Goal: Information Seeking & Learning: Learn about a topic

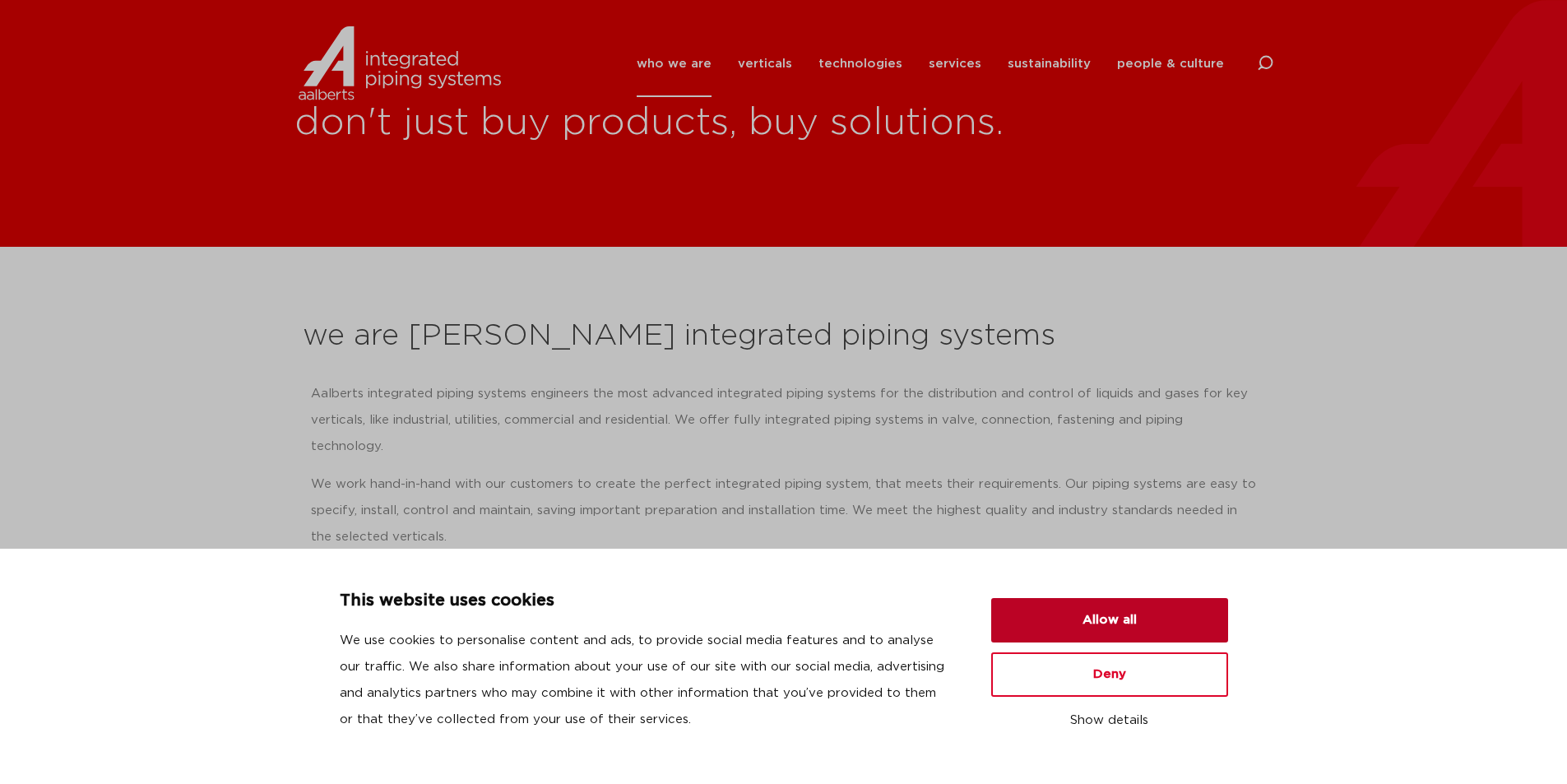
click at [1098, 610] on button "Allow all" at bounding box center [1109, 619] width 237 height 44
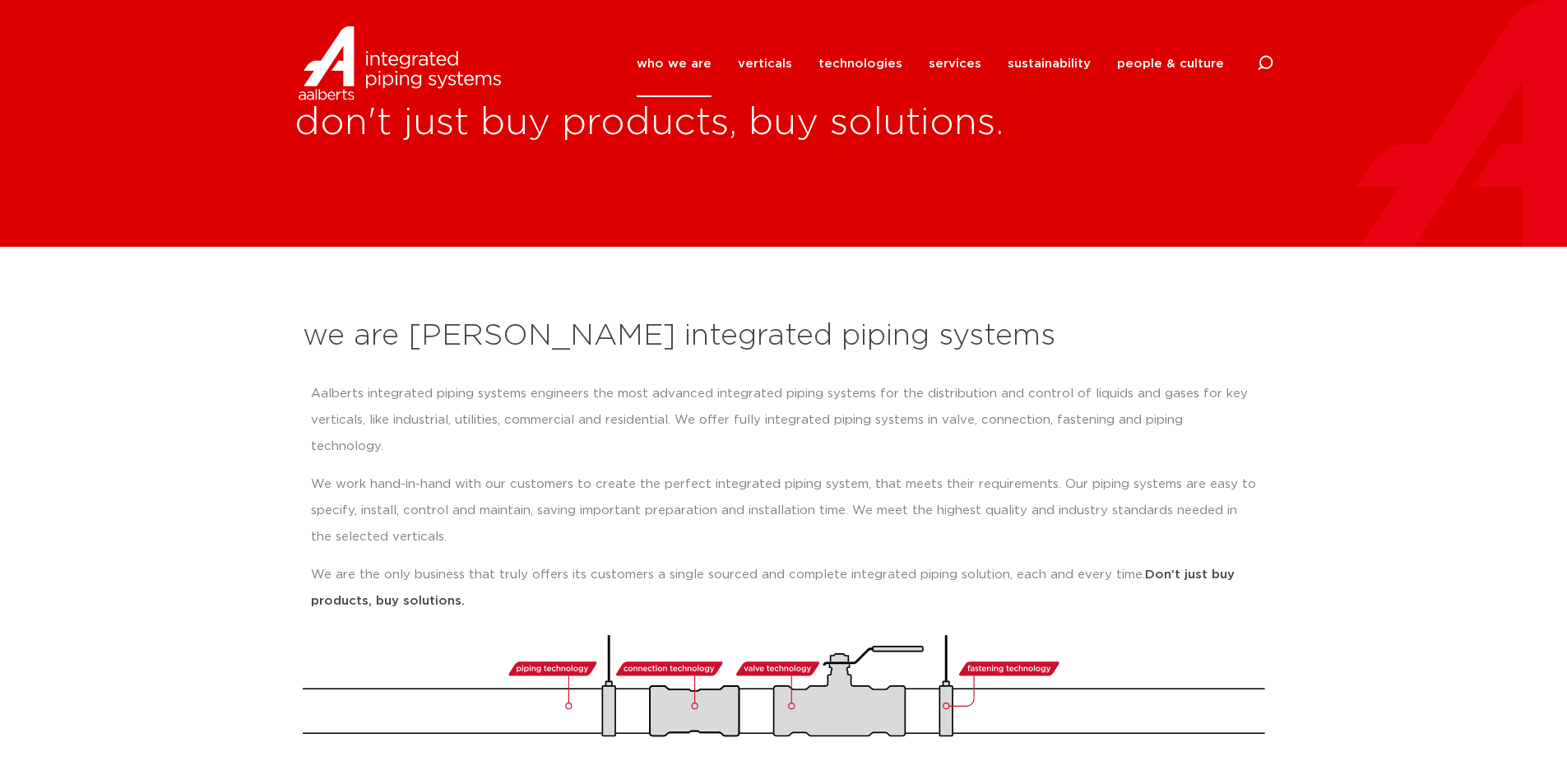
click at [1264, 61] on icon at bounding box center [1265, 63] width 16 height 16
click at [1152, 75] on input "Search" at bounding box center [1142, 62] width 263 height 38
type input "pegler valve"
click button "Search" at bounding box center [0, 0] width 0 height 0
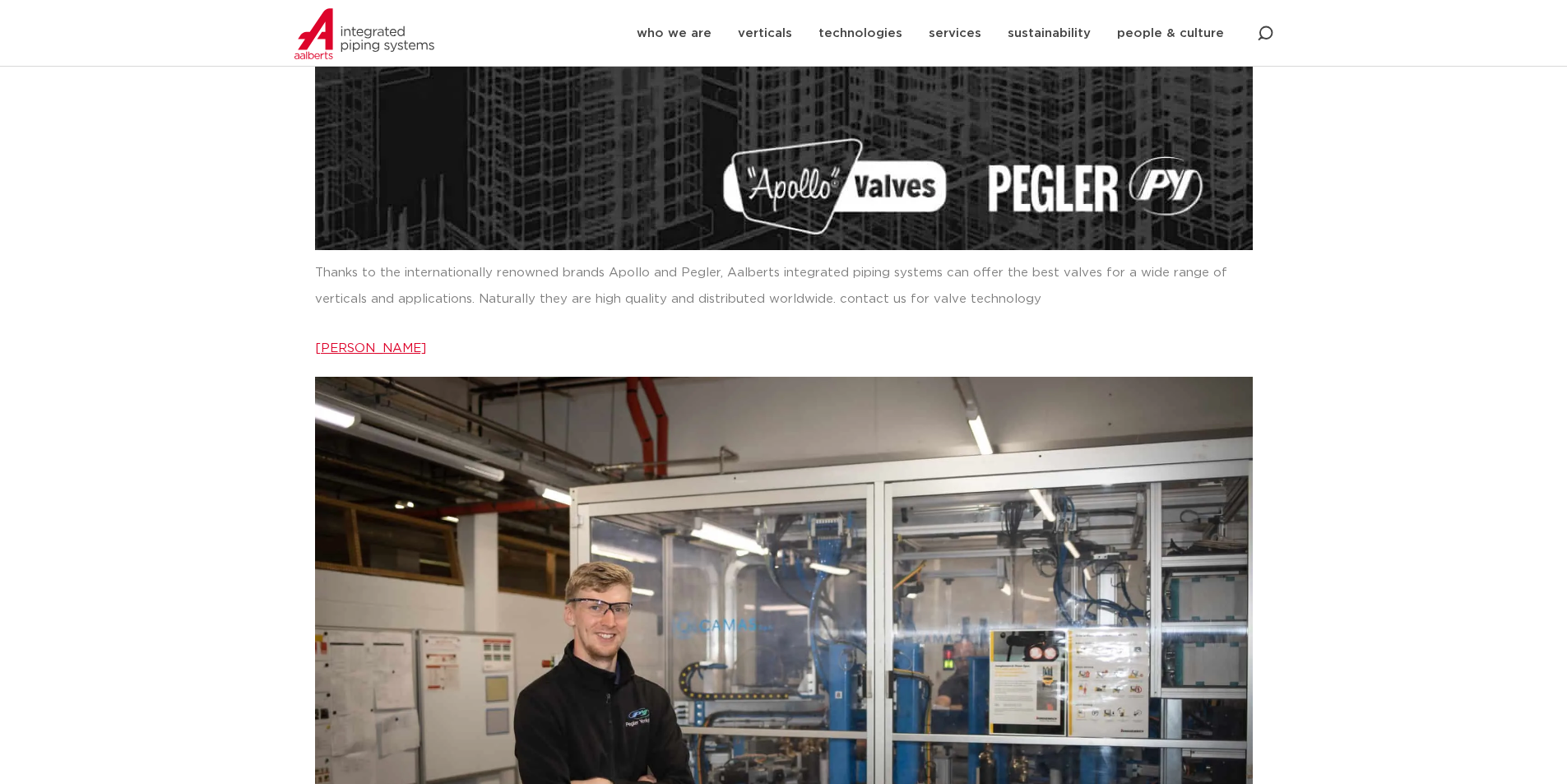
drag, startPoint x: 266, startPoint y: 118, endPoint x: 287, endPoint y: 220, distance: 104.1
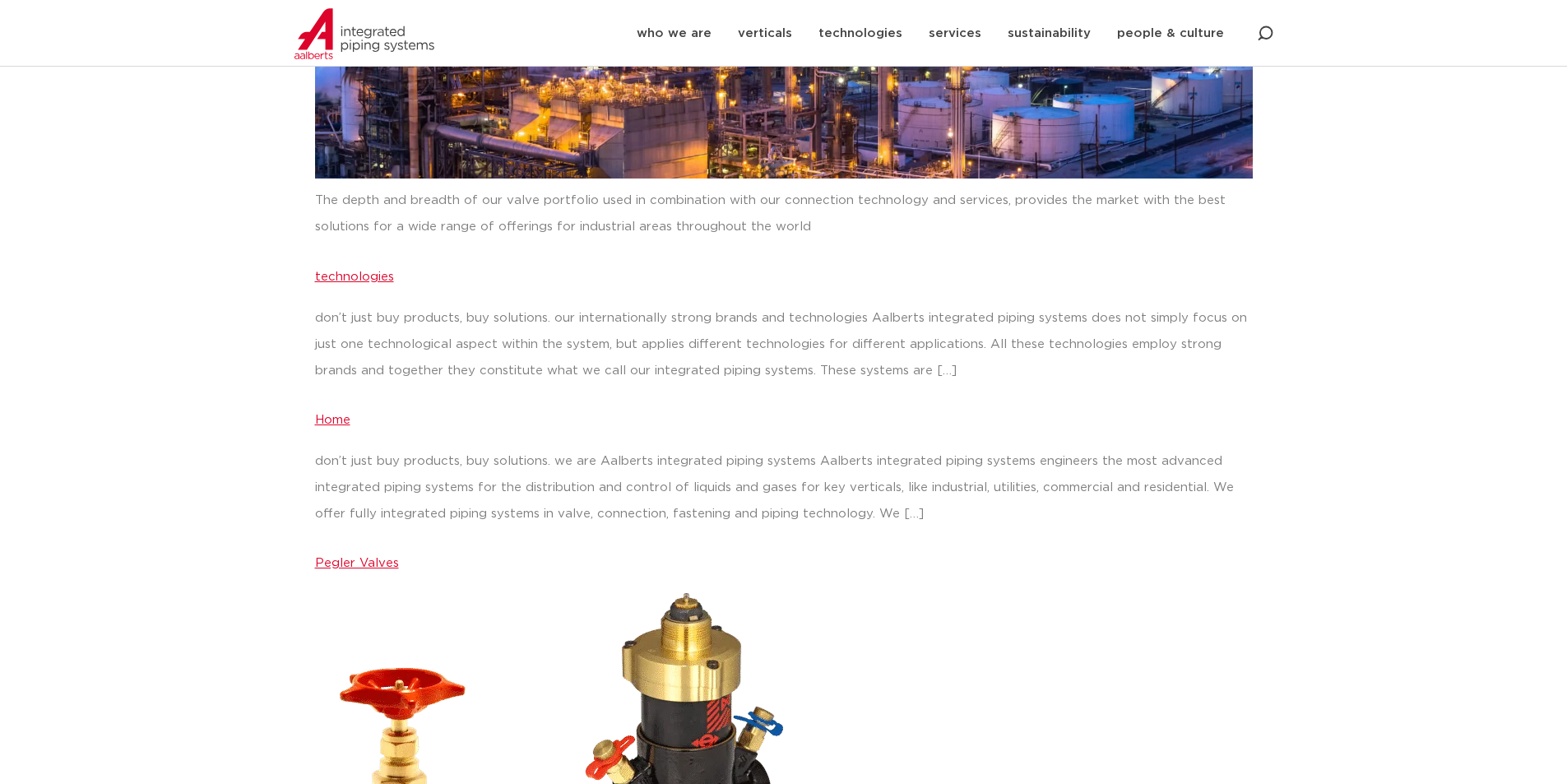
drag, startPoint x: 281, startPoint y: 173, endPoint x: 308, endPoint y: 265, distance: 95.9
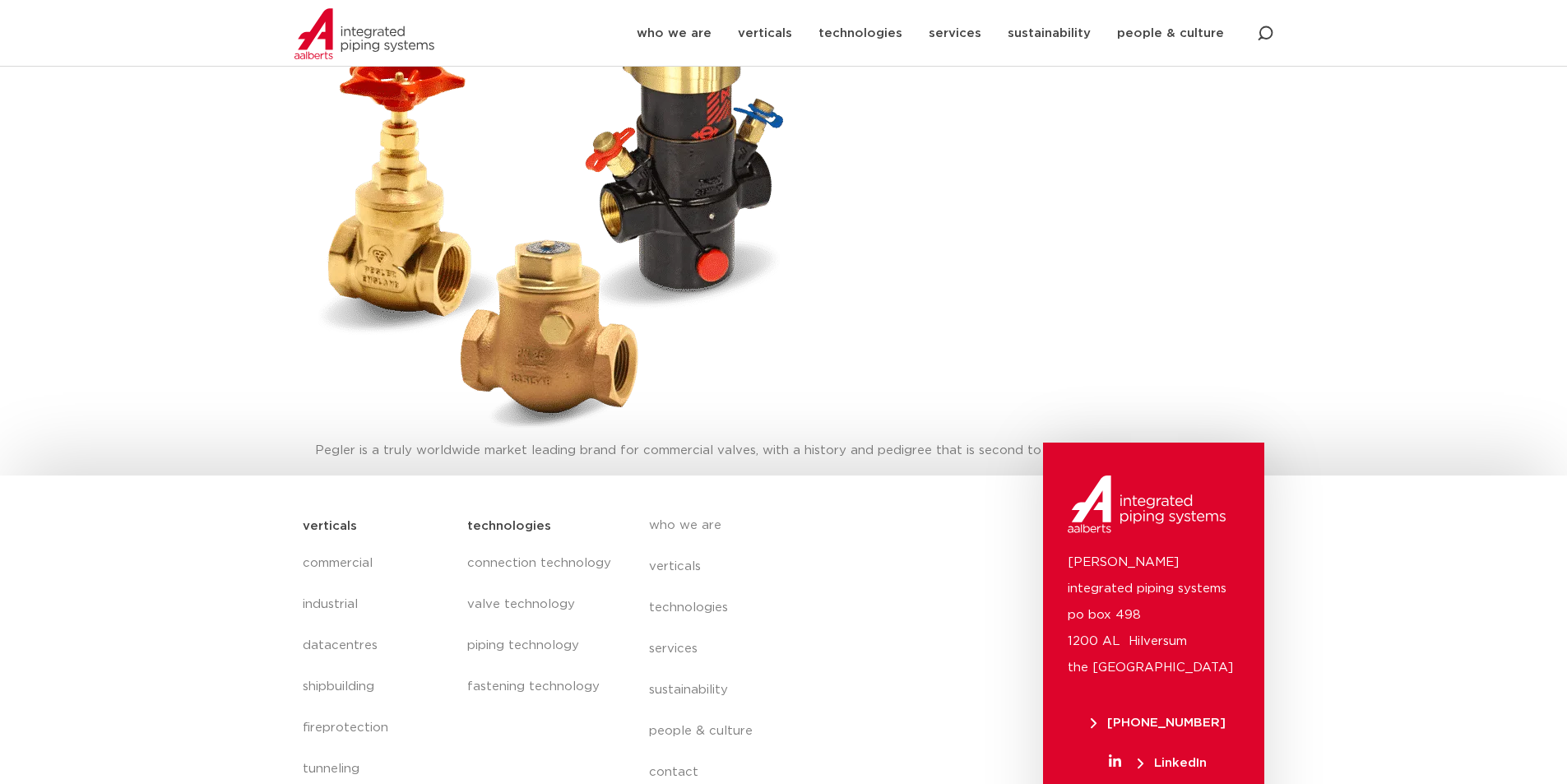
scroll to position [3533, 0]
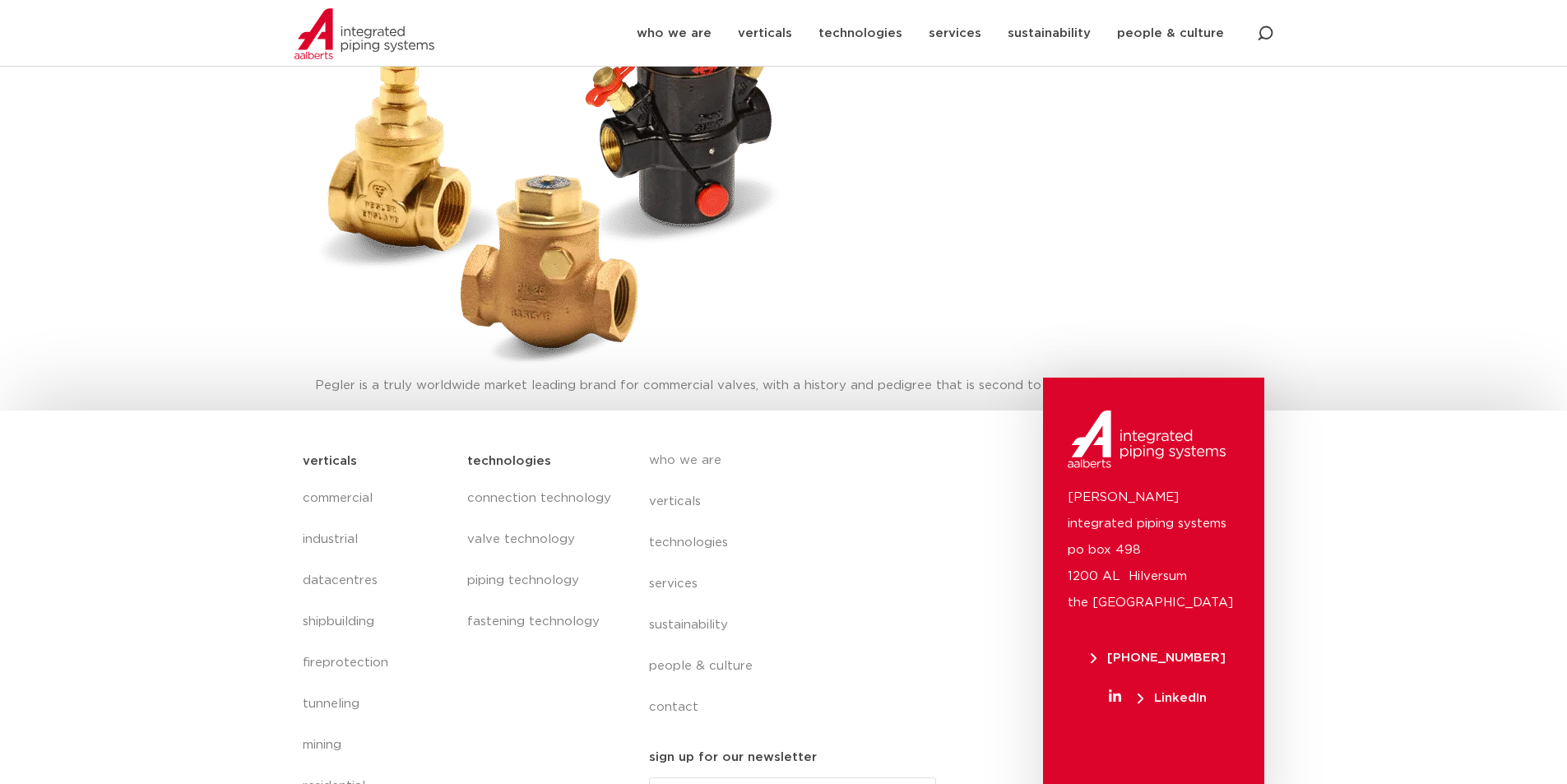
drag, startPoint x: 267, startPoint y: 156, endPoint x: 288, endPoint y: 232, distance: 78.8
click at [524, 519] on link "valve technology" at bounding box center [541, 539] width 148 height 41
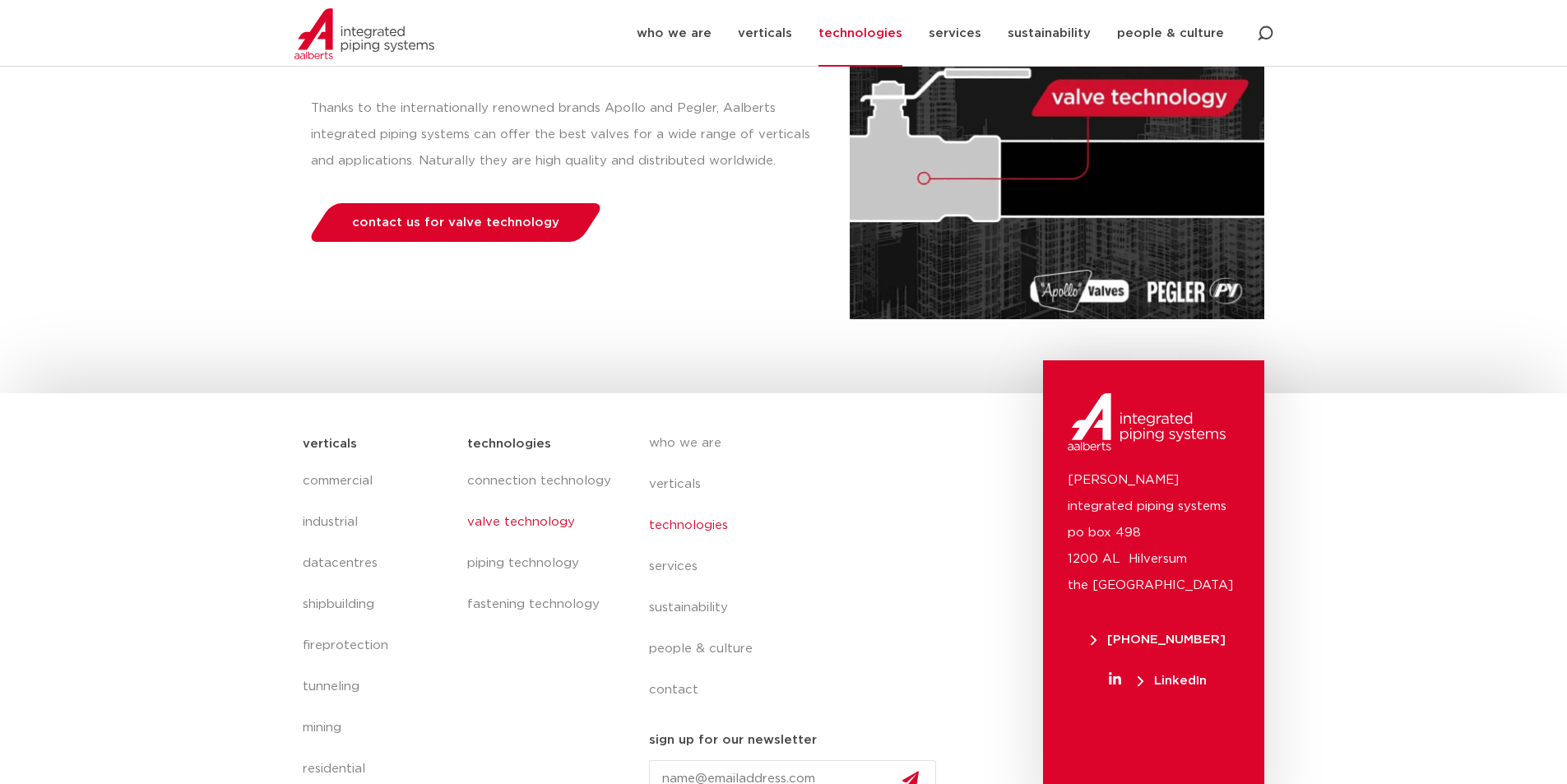
scroll to position [313, 0]
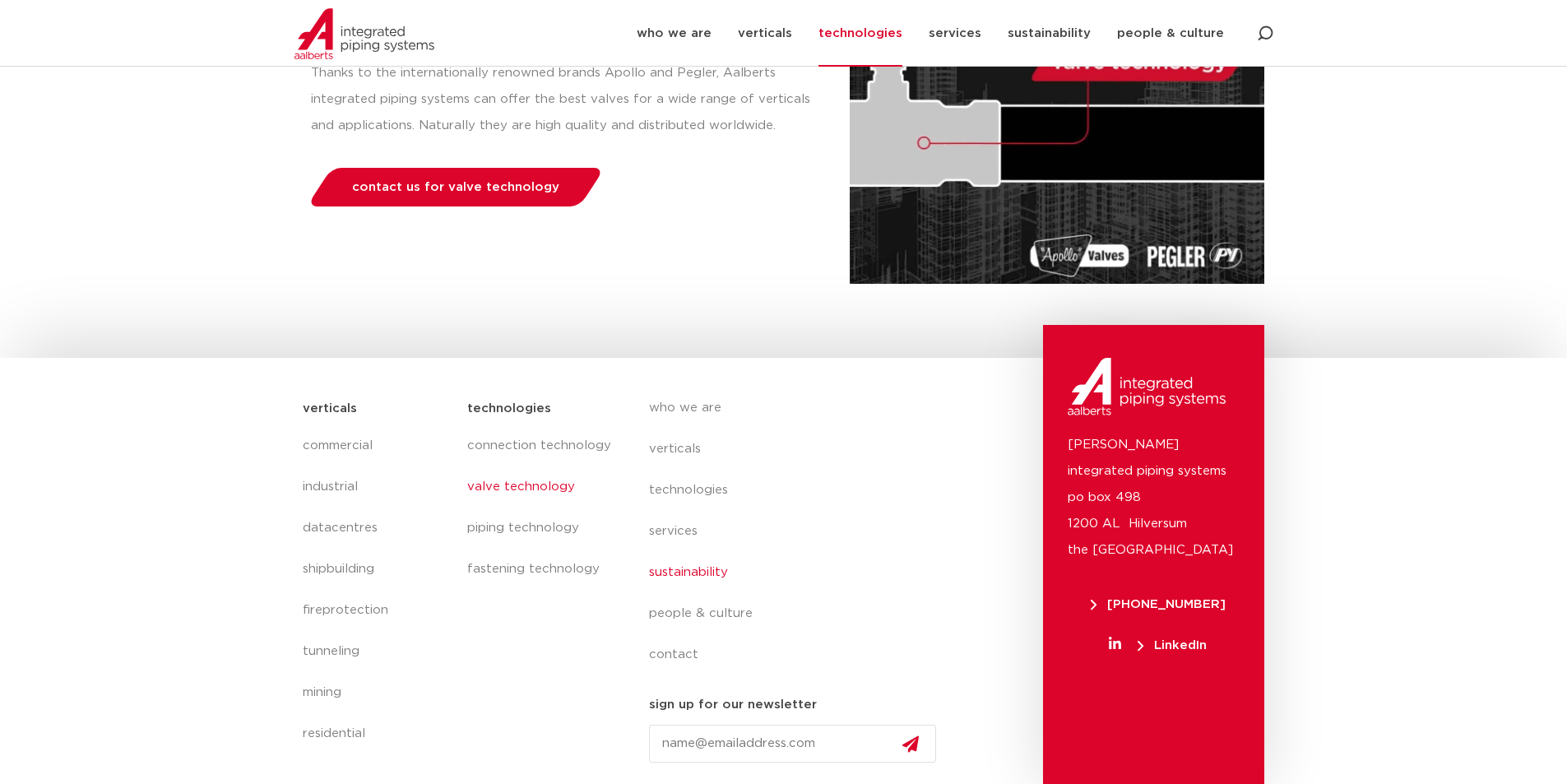
drag, startPoint x: 684, startPoint y: 422, endPoint x: 683, endPoint y: 570, distance: 148.0
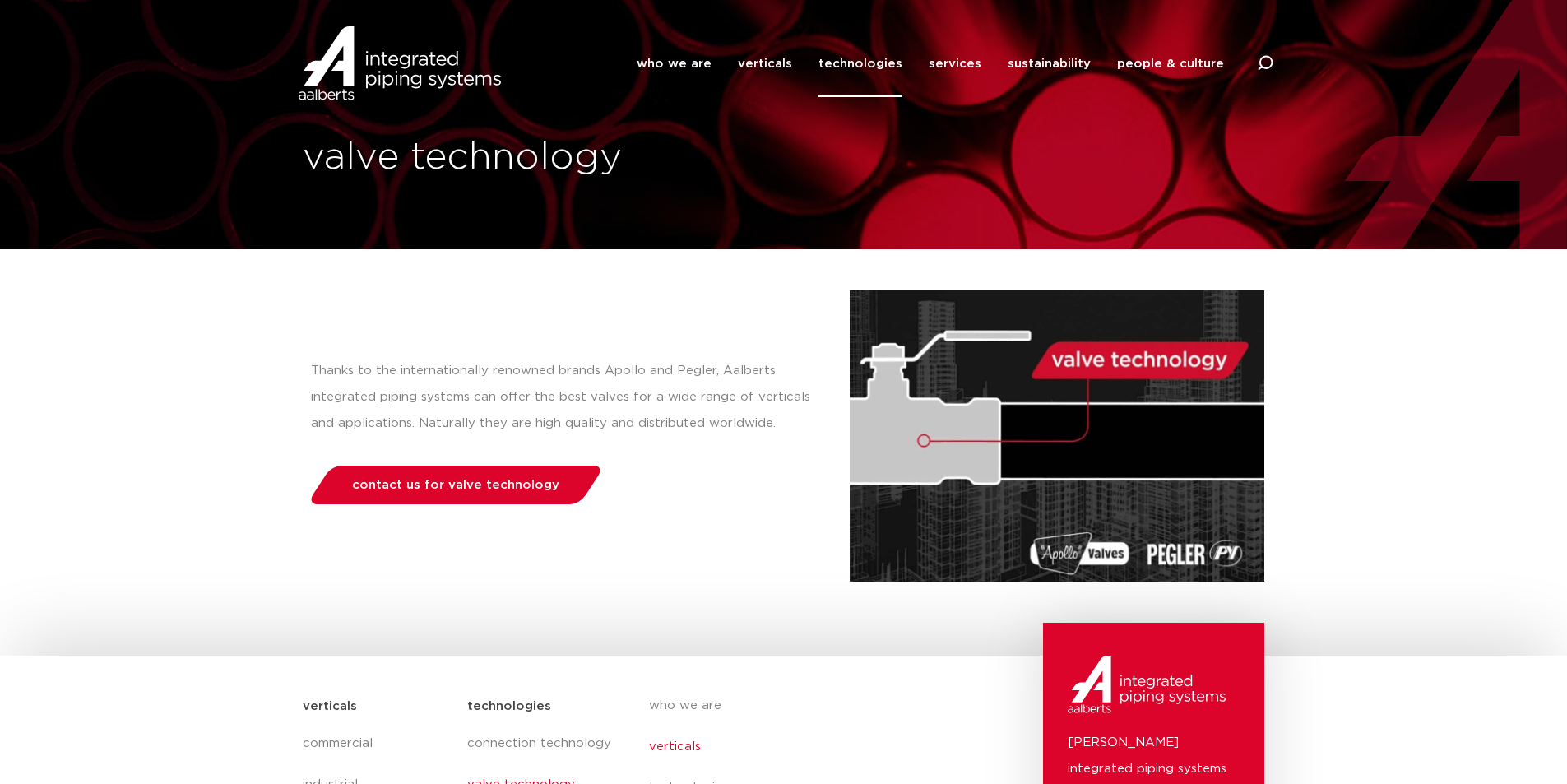
scroll to position [0, 0]
